Goal: Navigation & Orientation: Find specific page/section

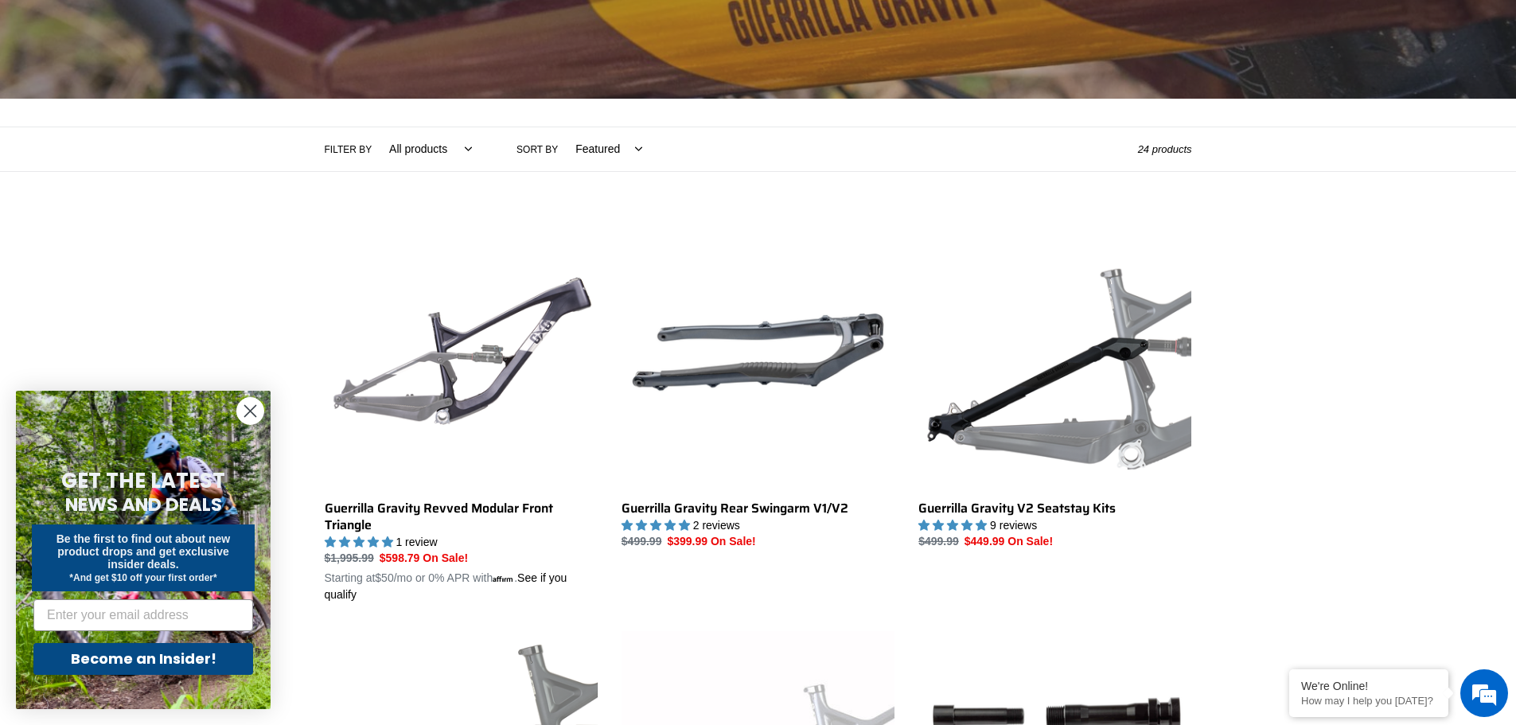
scroll to position [239, 0]
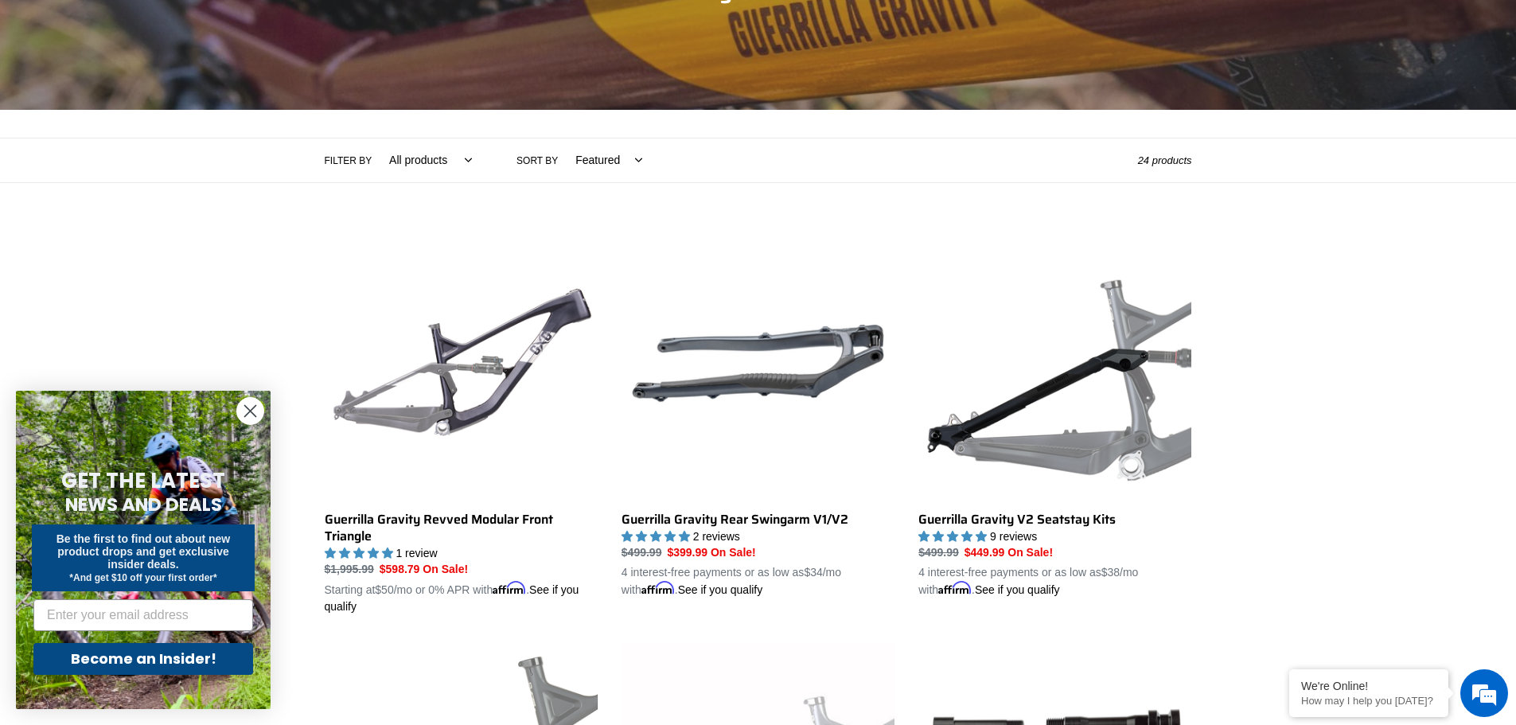
click at [426, 163] on select "All products GG Swag" at bounding box center [426, 161] width 103 height 44
click at [425, 167] on select "All products GG Swag" at bounding box center [426, 161] width 103 height 44
click at [587, 164] on select "Featured Best selling Alphabetically, A-Z Alphabetically, Z-A Price, low to hig…" at bounding box center [605, 161] width 88 height 44
click at [593, 154] on select "Featured Best selling Alphabetically, A-Z Alphabetically, Z-A Price, low to hig…" at bounding box center [605, 161] width 88 height 44
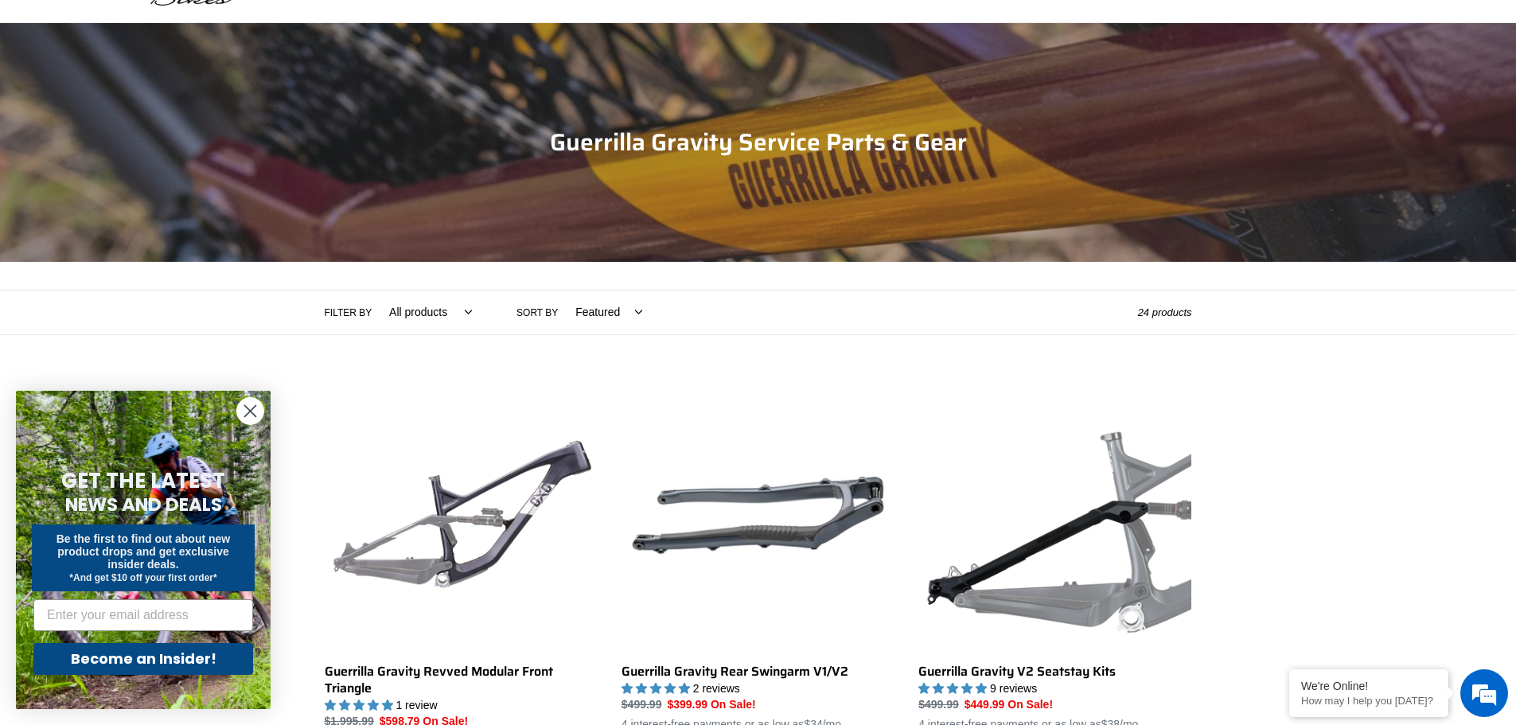
scroll to position [0, 0]
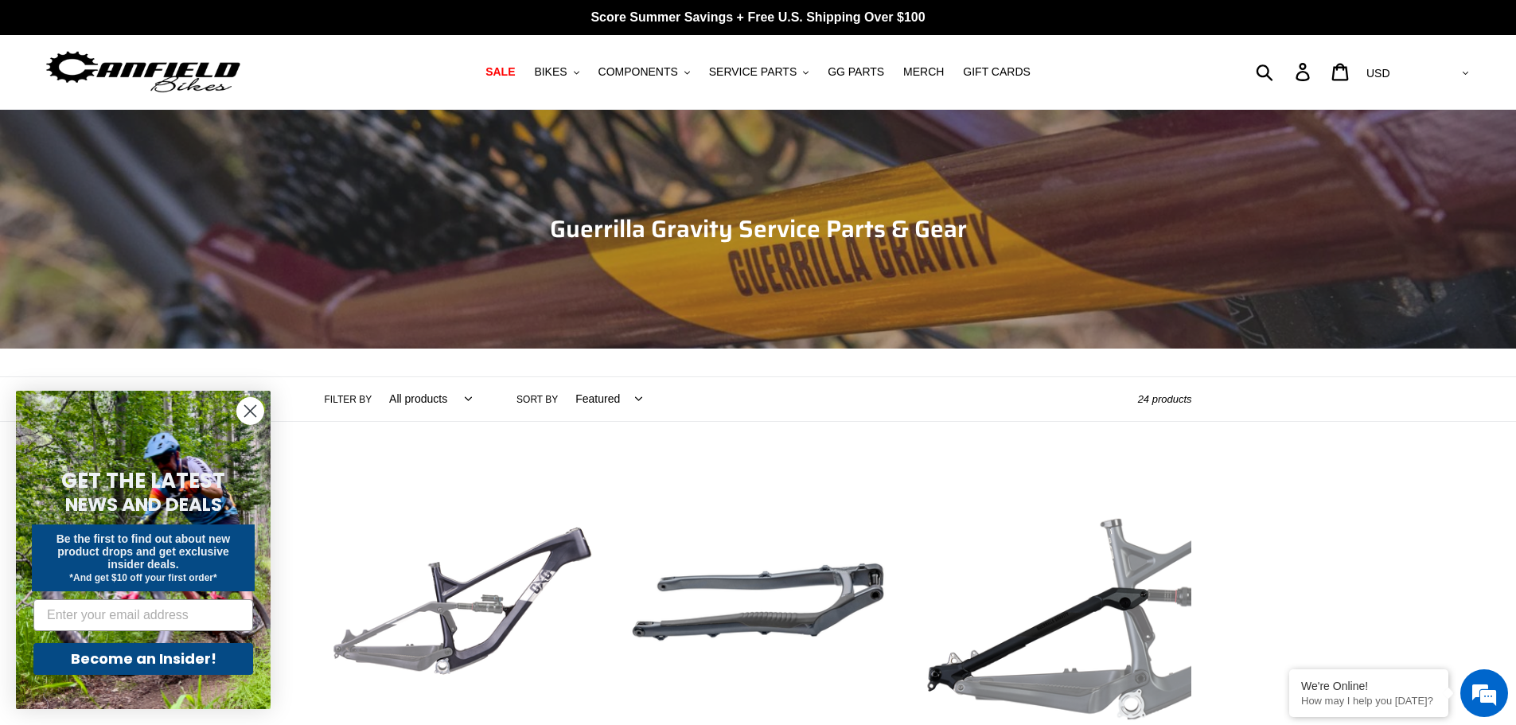
click at [605, 414] on select "Featured Best selling Alphabetically, A-Z Alphabetically, Z-A Price, low to hig…" at bounding box center [605, 399] width 88 height 44
select select "price-ascending"
click at [561, 377] on select "Featured Best selling Alphabetically, A-Z Alphabetically, Z-A Price, low to hig…" at bounding box center [605, 399] width 88 height 44
